Goal: Task Accomplishment & Management: Manage account settings

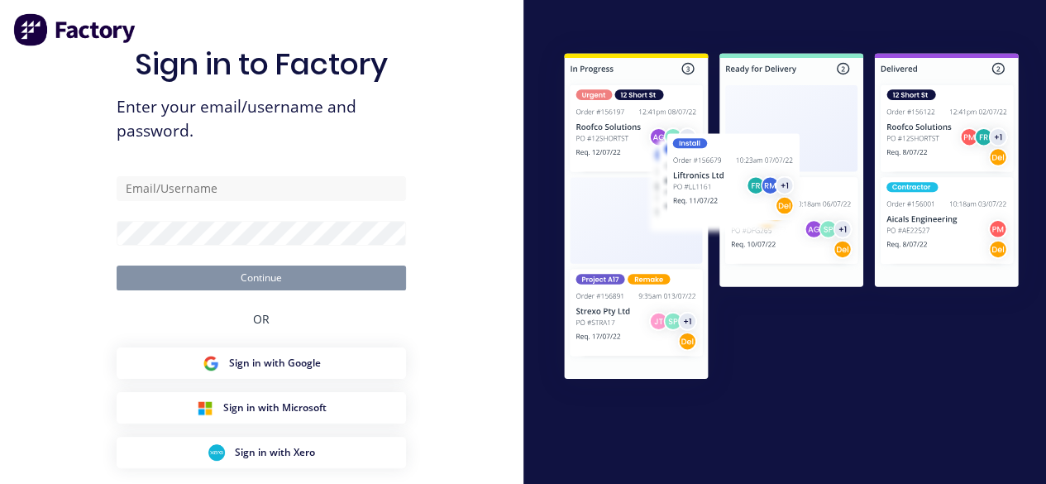
type input "[EMAIL_ADDRESS][DOMAIN_NAME]"
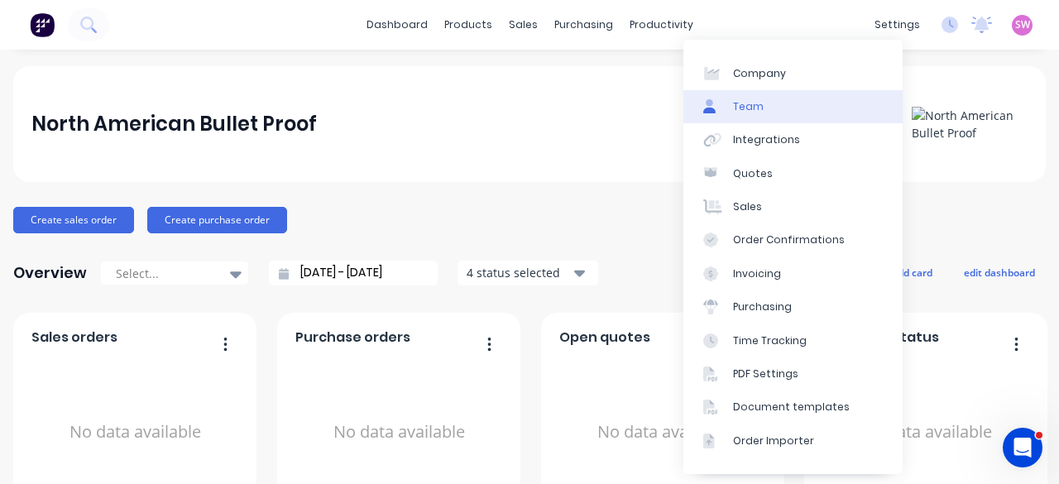
click at [853, 102] on link "Team" at bounding box center [792, 106] width 219 height 33
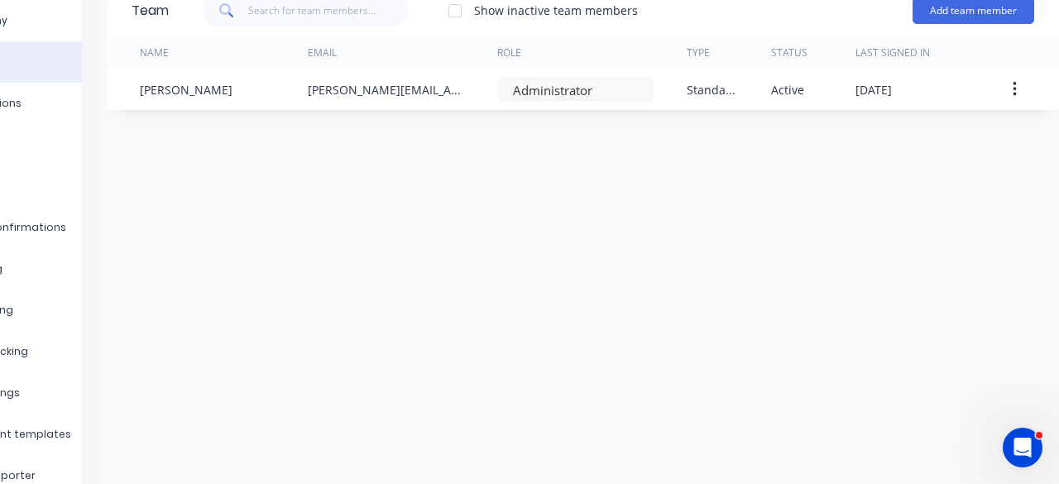
scroll to position [83, 121]
